Goal: Transaction & Acquisition: Purchase product/service

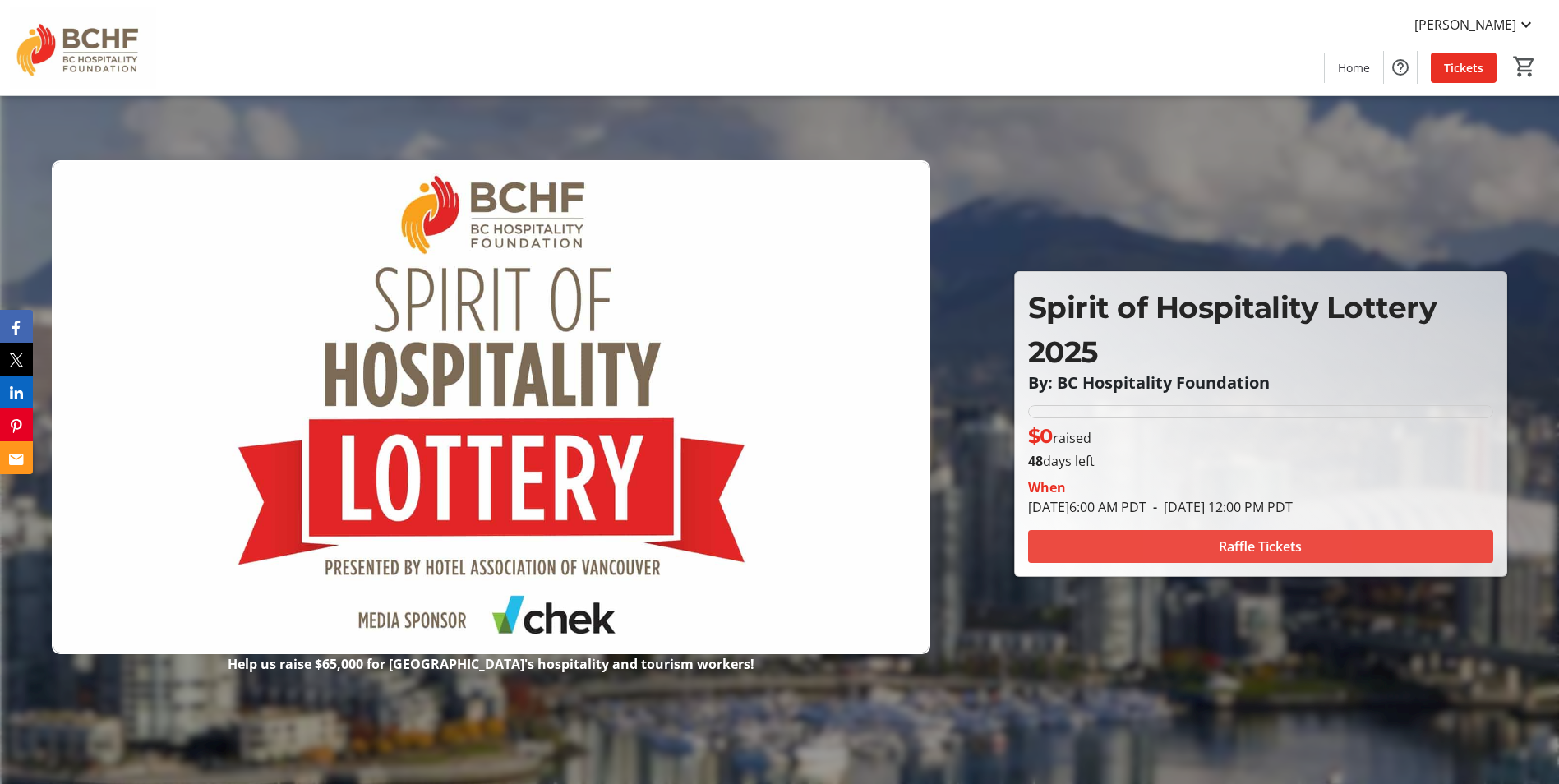
click at [1215, 544] on span at bounding box center [1261, 546] width 465 height 39
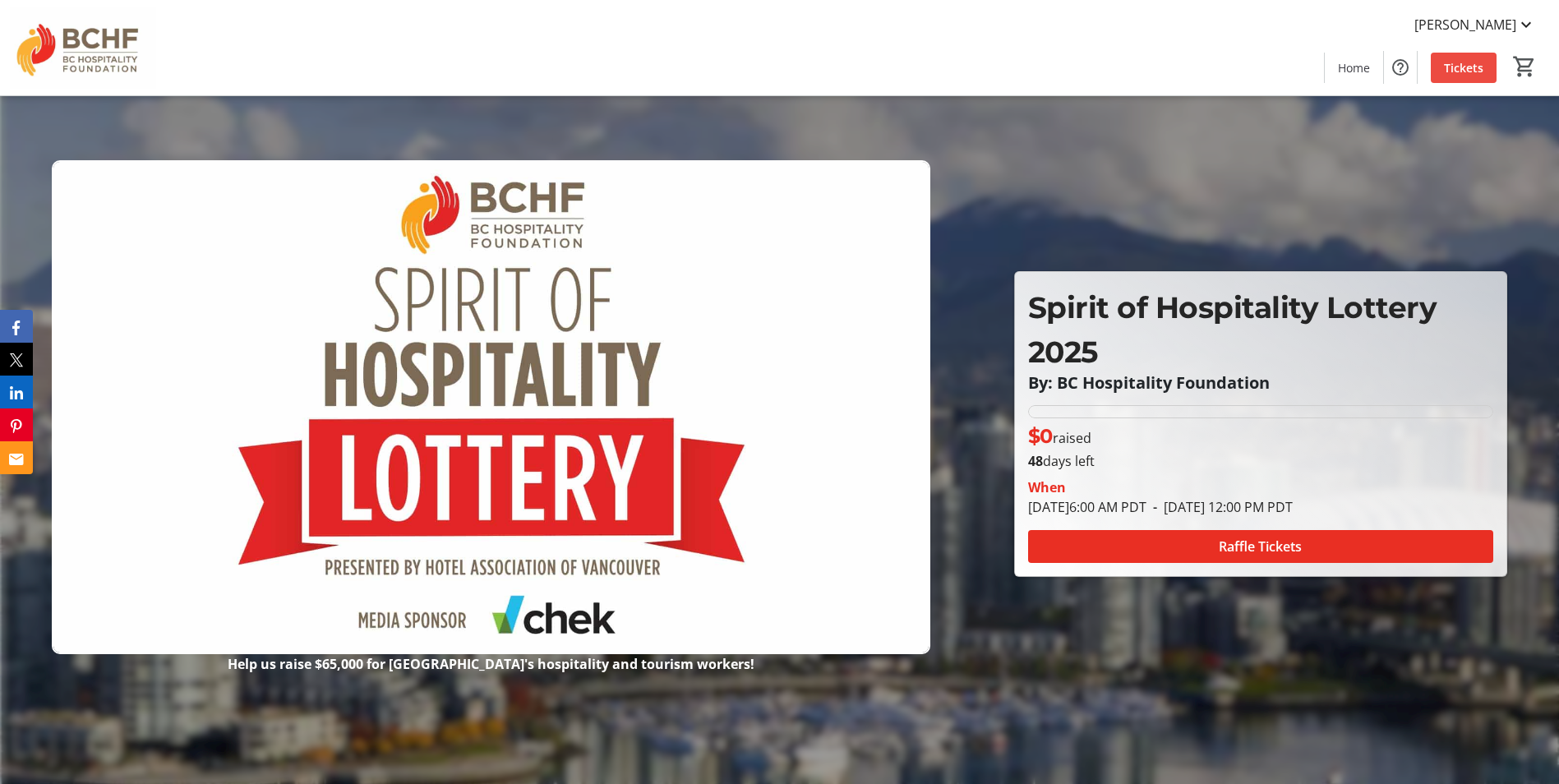
click at [1473, 69] on span "Tickets" at bounding box center [1464, 67] width 39 height 17
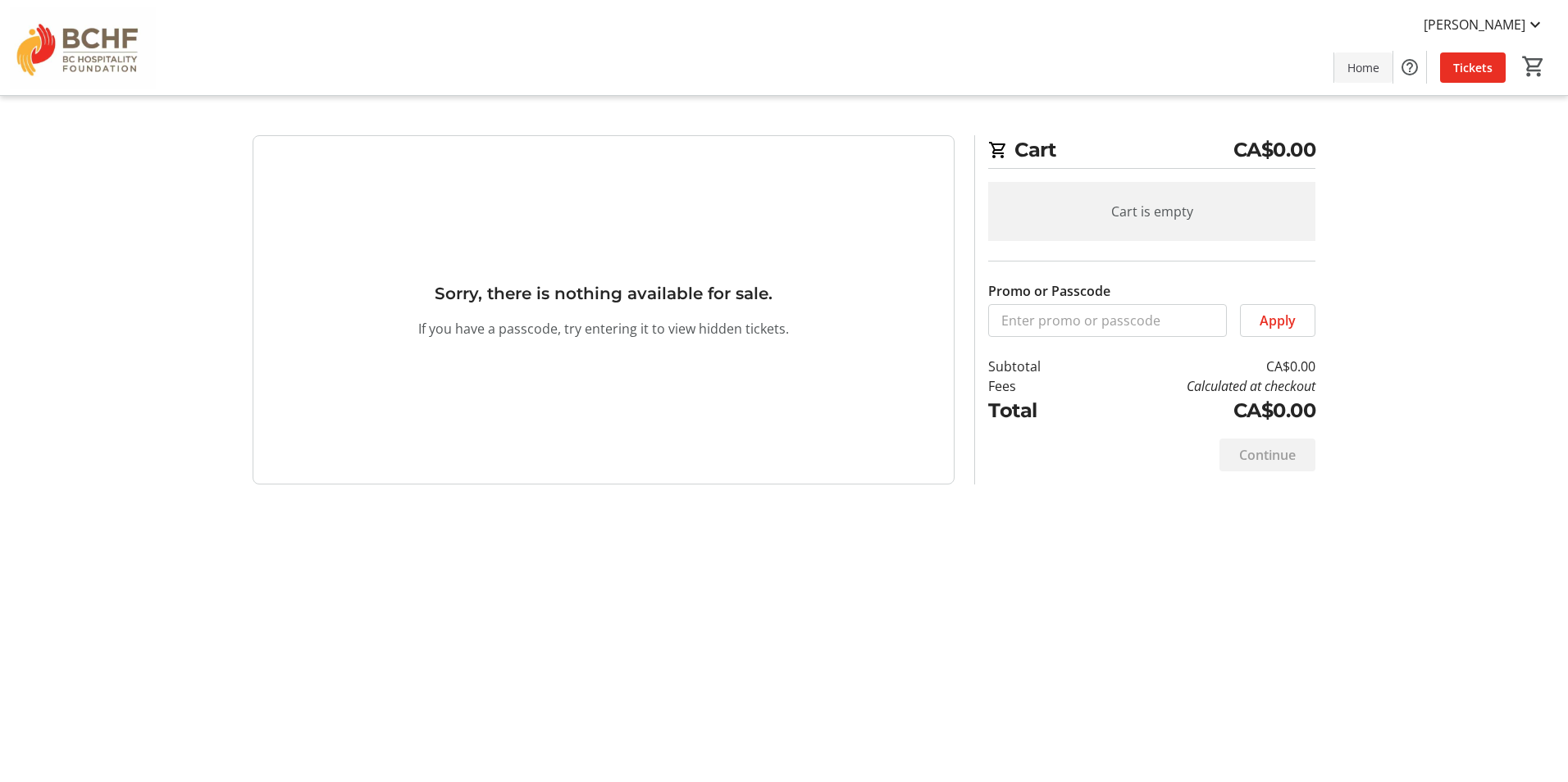
click at [1355, 68] on span "Home" at bounding box center [1363, 67] width 32 height 17
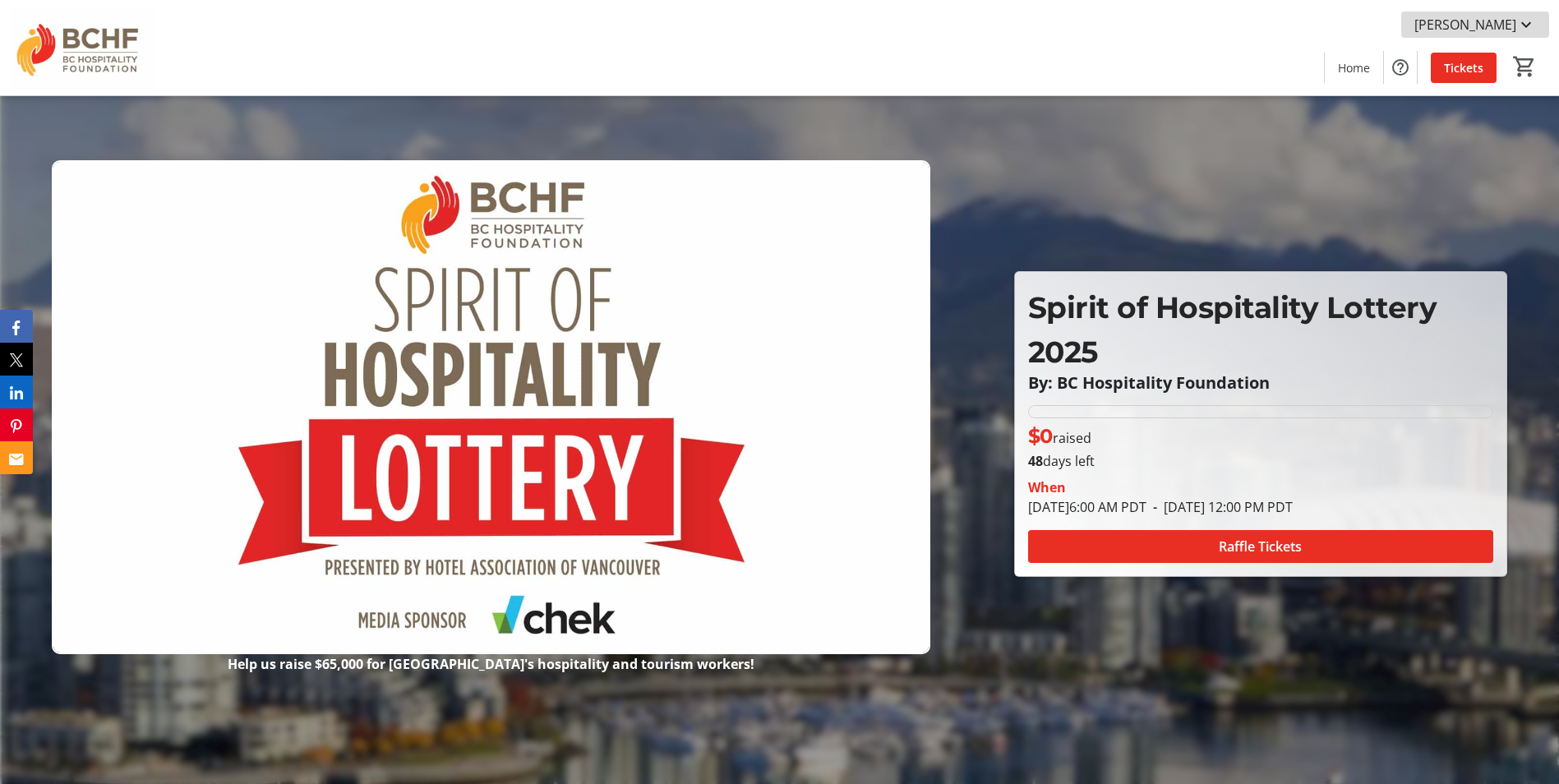
click at [1529, 24] on mat-icon at bounding box center [1526, 24] width 20 height 20
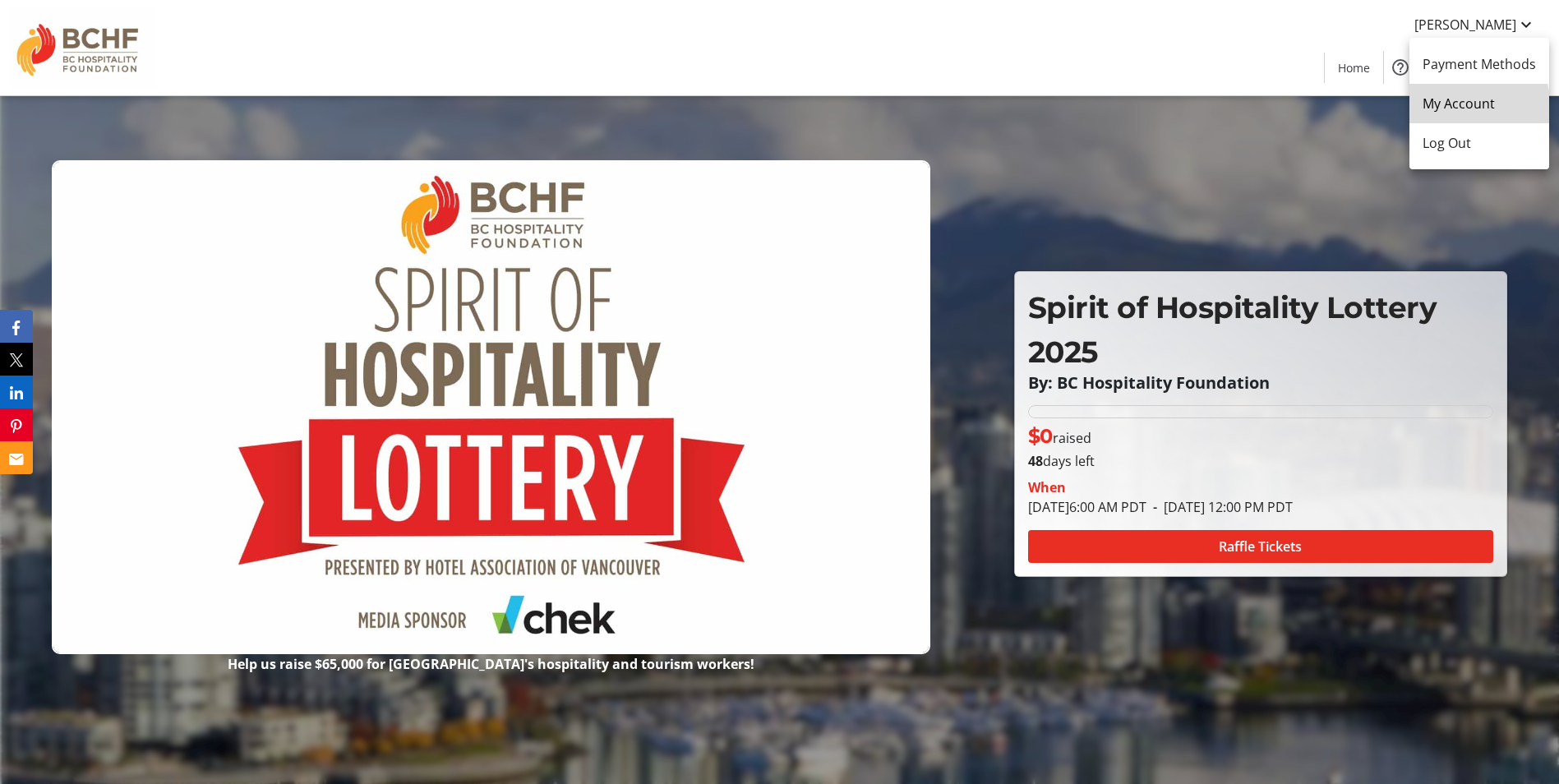
click at [1468, 107] on span "My Account" at bounding box center [1480, 103] width 114 height 20
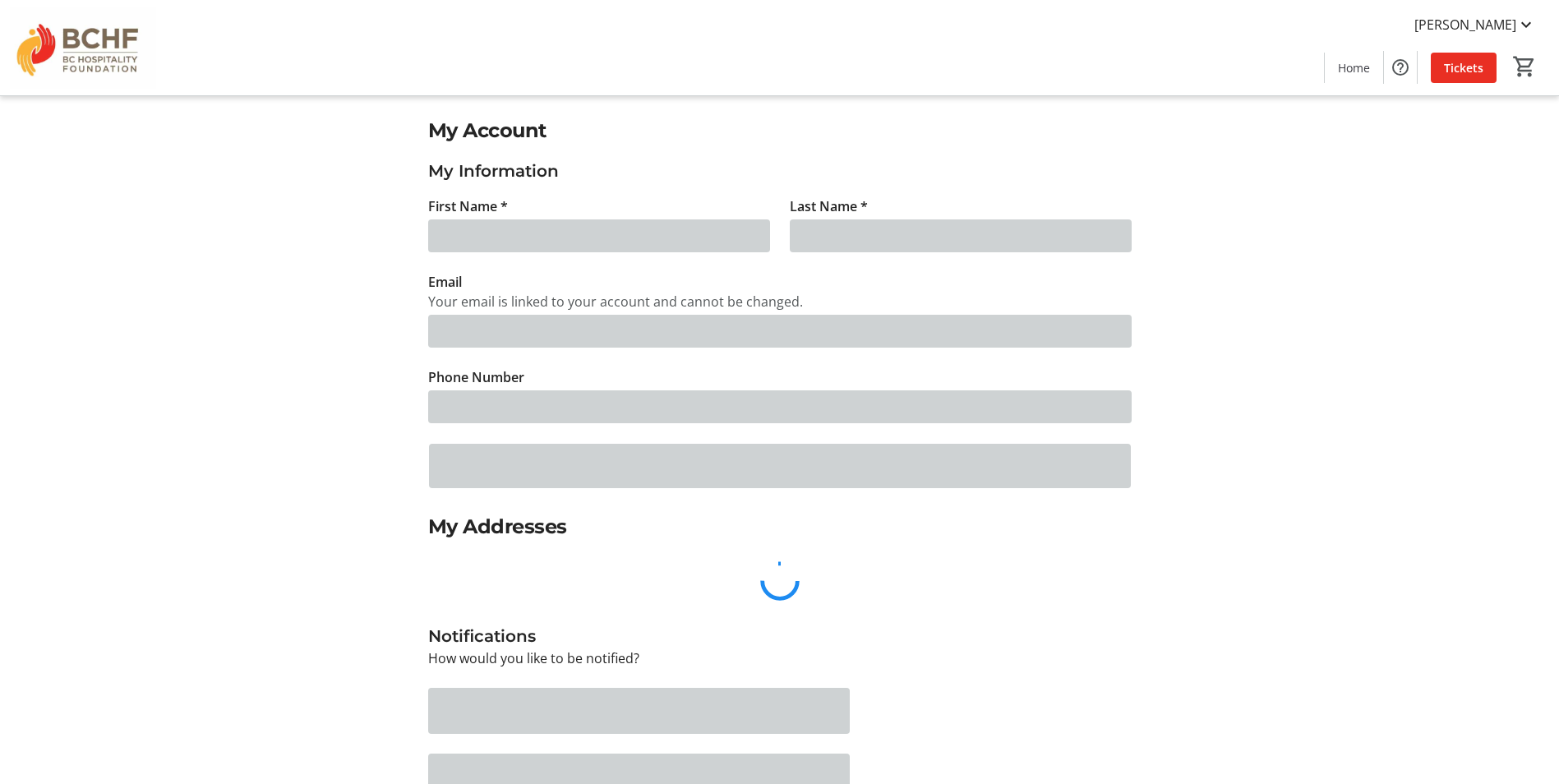
type input "[PERSON_NAME]"
type input "[PERSON_NAME][EMAIL_ADDRESS][PERSON_NAME][DOMAIN_NAME]"
type input "[PHONE_NUMBER]"
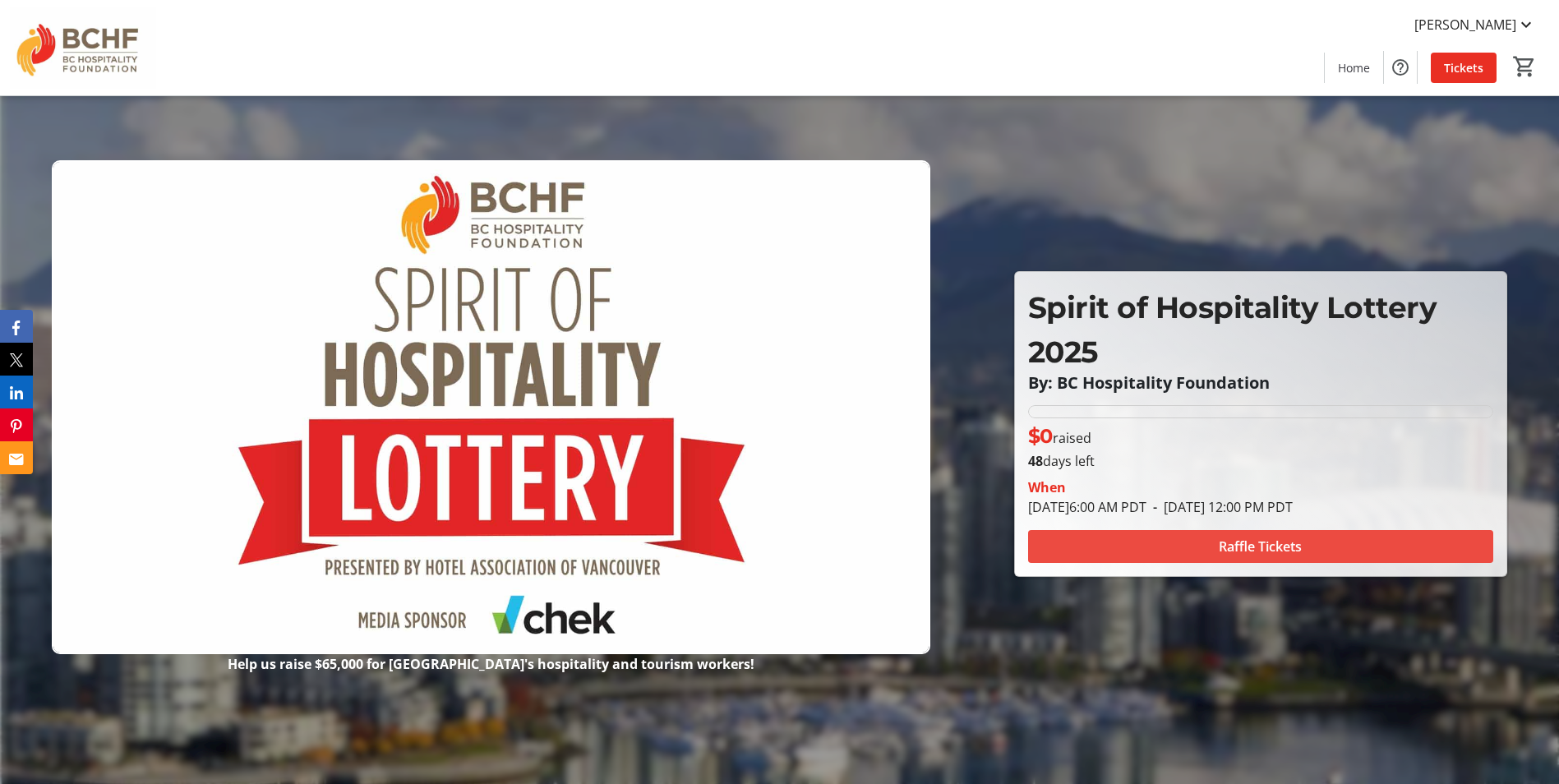
click at [1257, 547] on span "Raffle Tickets" at bounding box center [1260, 546] width 83 height 20
